Goal: Check status: Check status

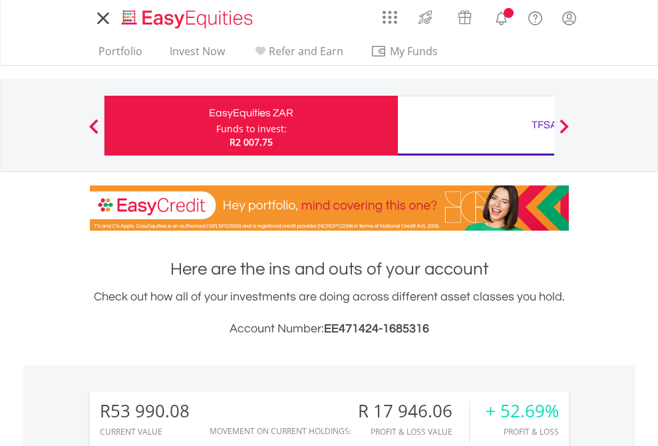
scroll to position [128, 209]
click at [216, 126] on div "Funds to invest:" at bounding box center [251, 128] width 70 height 13
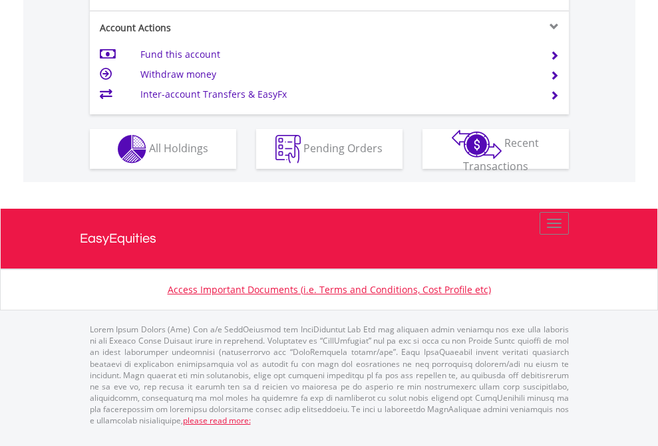
scroll to position [1248, 0]
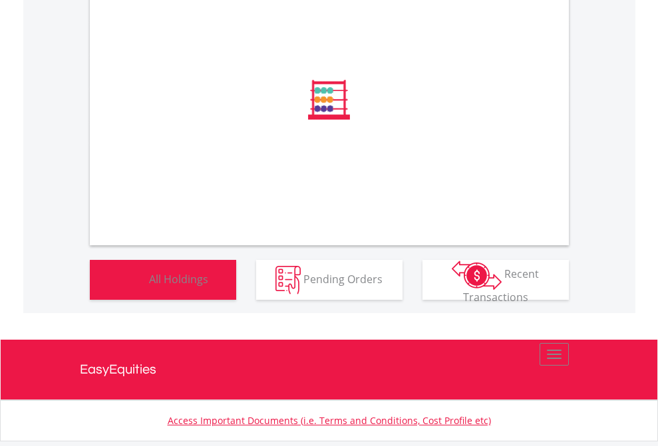
click at [149, 286] on span "All Holdings" at bounding box center [178, 278] width 59 height 15
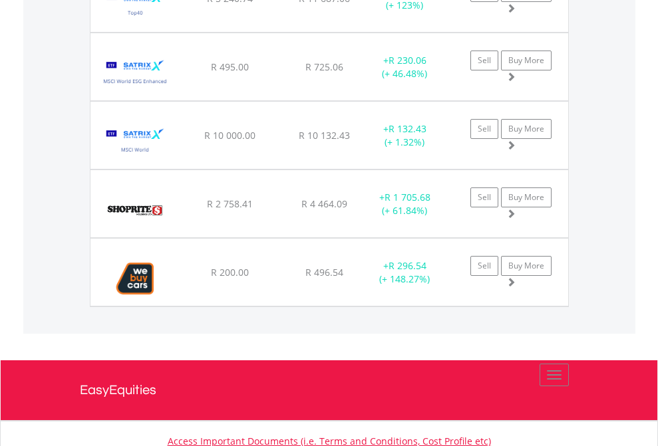
scroll to position [128, 209]
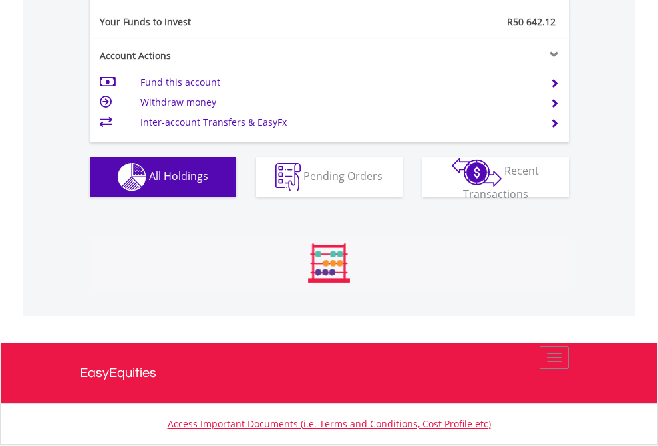
scroll to position [1479, 0]
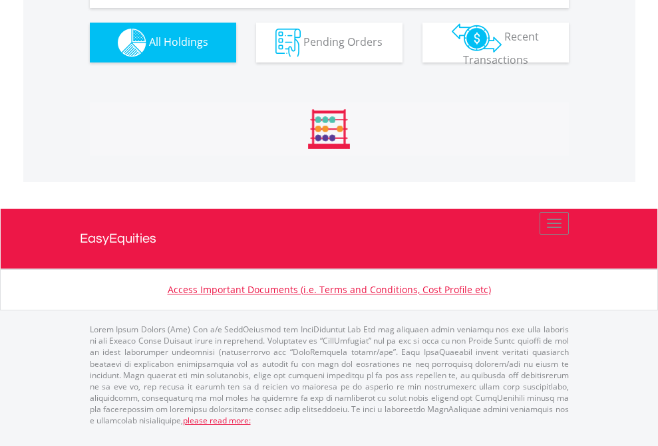
scroll to position [1505, 0]
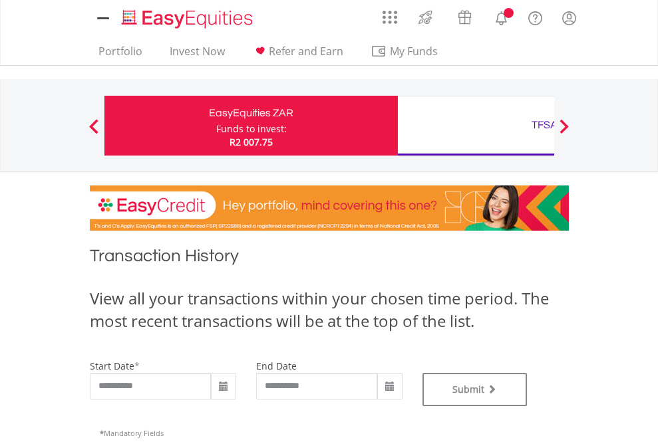
type input "**********"
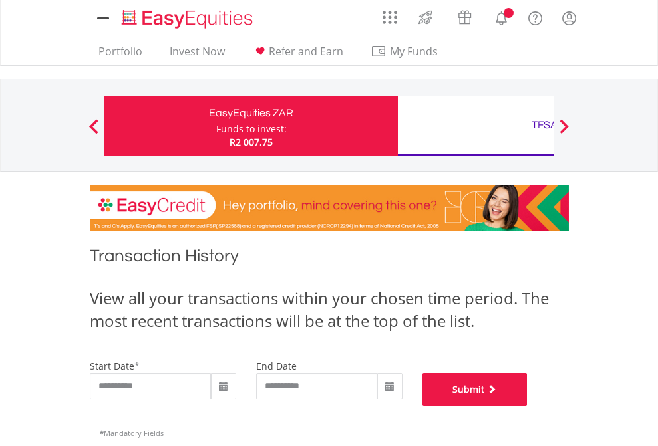
click at [527, 406] on button "Submit" at bounding box center [474, 389] width 105 height 33
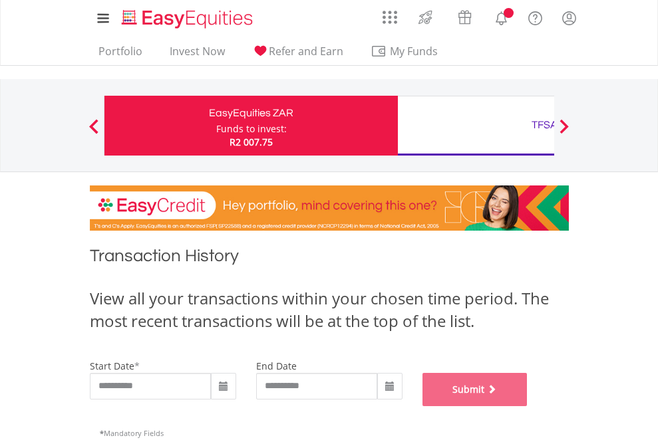
scroll to position [539, 0]
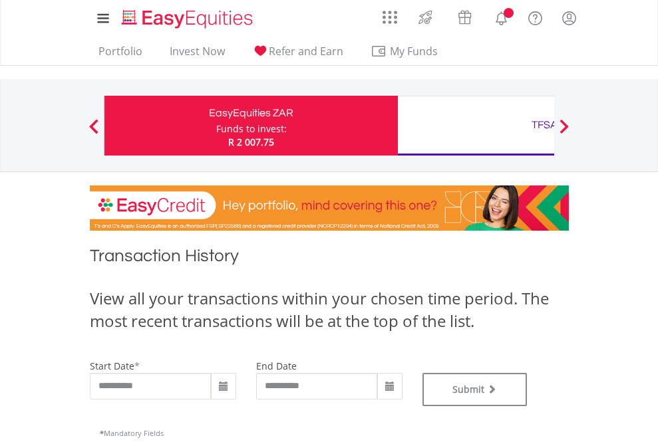
click at [475, 126] on div "TFSA" at bounding box center [544, 125] width 277 height 19
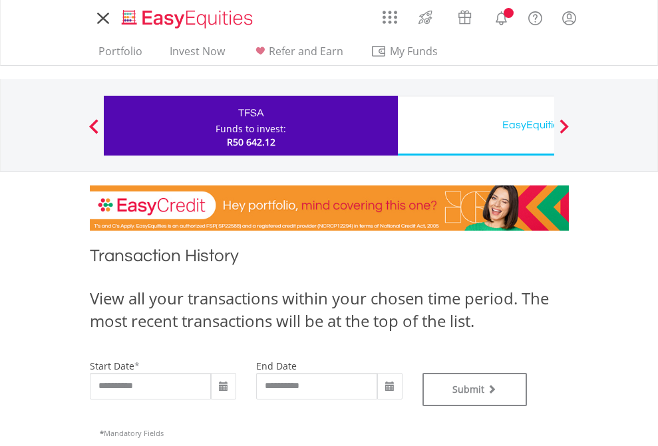
type input "**********"
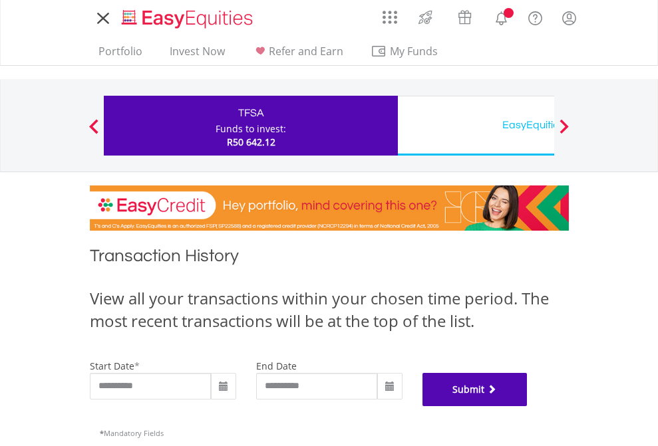
click at [527, 406] on button "Submit" at bounding box center [474, 389] width 105 height 33
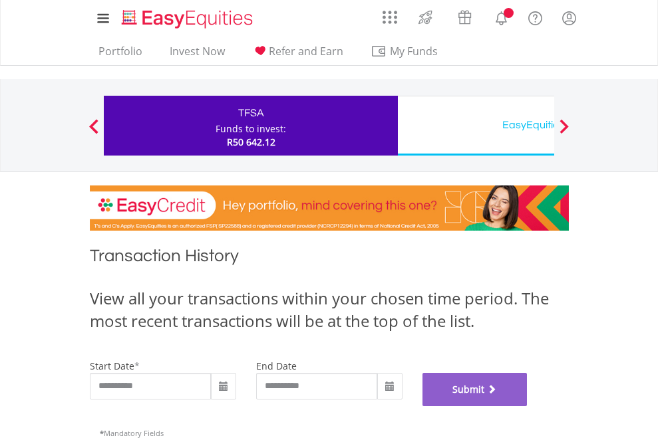
scroll to position [539, 0]
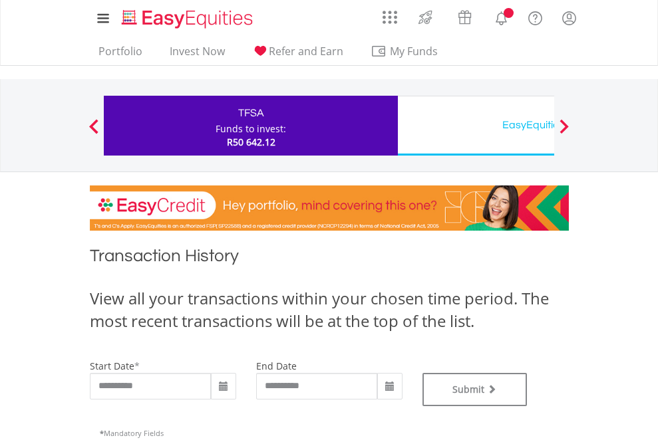
click at [475, 126] on div "EasyEquities USD" at bounding box center [544, 125] width 277 height 19
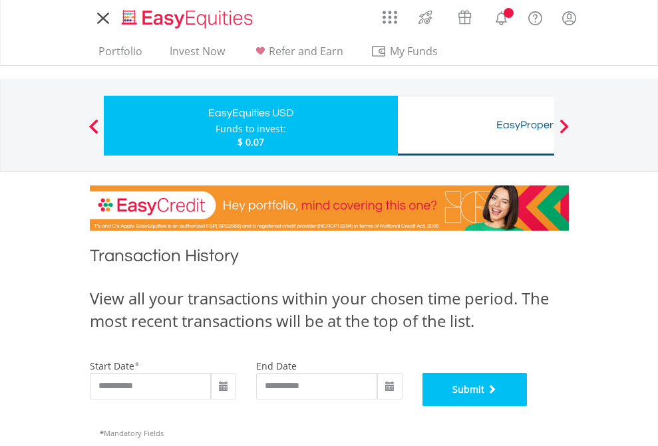
click at [527, 406] on button "Submit" at bounding box center [474, 389] width 105 height 33
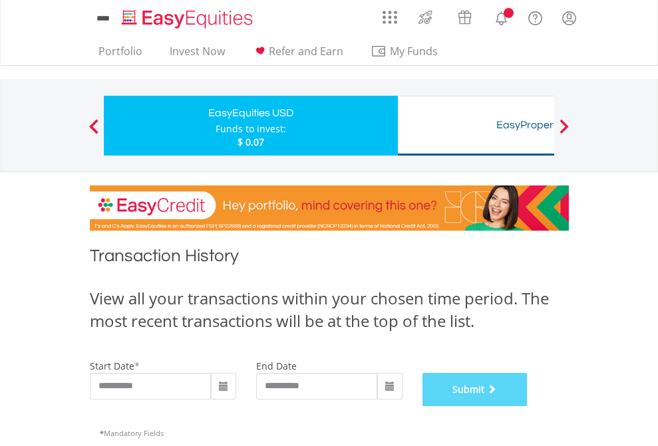
scroll to position [539, 0]
